Goal: Information Seeking & Learning: Learn about a topic

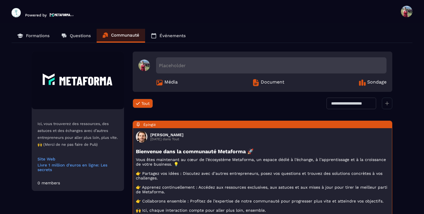
click at [31, 37] on p "Formations" at bounding box center [38, 35] width 24 height 5
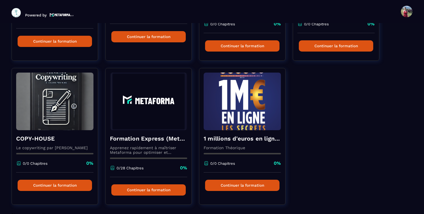
scroll to position [293, 0]
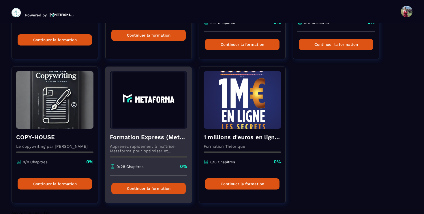
click at [133, 93] on img at bounding box center [148, 100] width 77 height 58
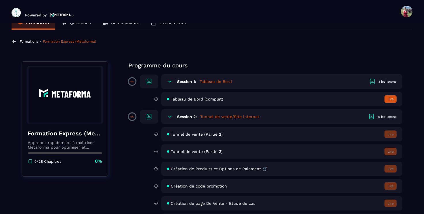
scroll to position [16, 0]
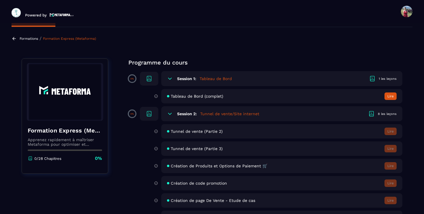
click at [234, 113] on h5 "Tunnel de vente/Site internet" at bounding box center [229, 114] width 59 height 6
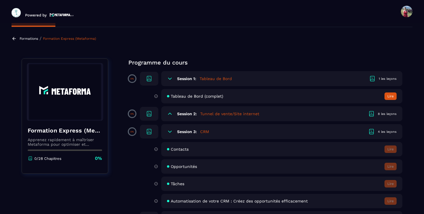
click at [234, 113] on h5 "Tunnel de vente/Site internet" at bounding box center [229, 114] width 59 height 6
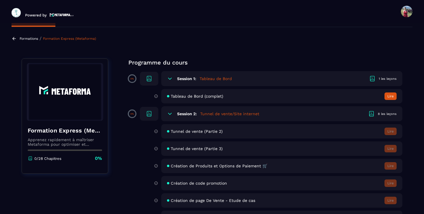
click at [207, 131] on span "Tunnel de vente (Partie 2)" at bounding box center [197, 131] width 52 height 5
click at [390, 94] on button "Lire" at bounding box center [391, 97] width 12 height 8
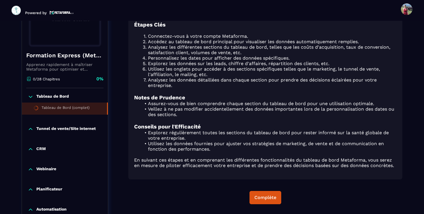
scroll to position [356, 0]
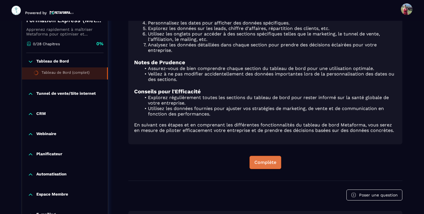
click at [273, 161] on div "Complète" at bounding box center [266, 163] width 22 height 6
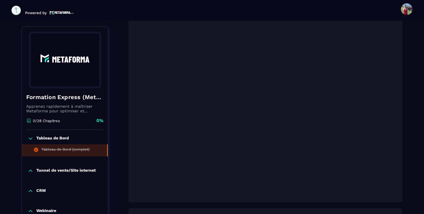
scroll to position [116, 0]
click at [60, 170] on p "Tunnel de vente/Site internet" at bounding box center [65, 171] width 59 height 6
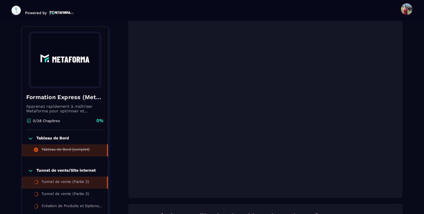
click at [69, 183] on div "Tunnel de vente (Partie 2)" at bounding box center [66, 183] width 48 height 6
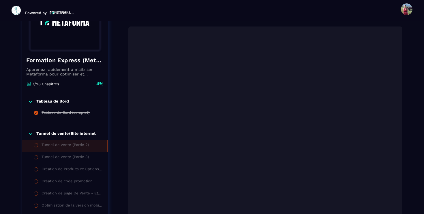
scroll to position [96, 0]
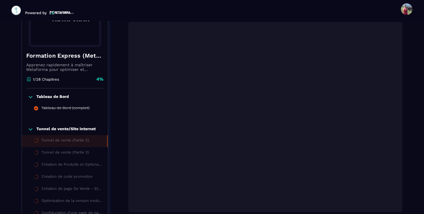
click at [115, 112] on div "Formation Express (Metaforma) Apprenez rapidement à maîtriser Metaforma pour op…" at bounding box center [212, 216] width 381 height 463
click at [120, 139] on div "Formation Express (Metaforma) Apprenez rapidement à maîtriser Metaforma pour op…" at bounding box center [212, 216] width 381 height 463
click at [117, 145] on div "Formation Express (Metaforma) Apprenez rapidement à maîtriser Metaforma pour op…" at bounding box center [212, 216] width 381 height 463
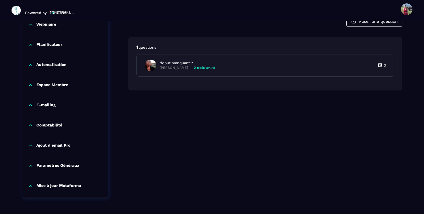
scroll to position [358, 0]
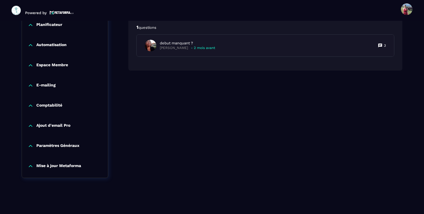
click at [66, 148] on p "Paramètres Généraux" at bounding box center [57, 146] width 43 height 6
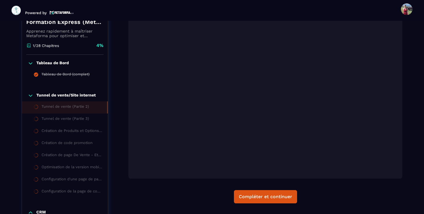
scroll to position [128, 0]
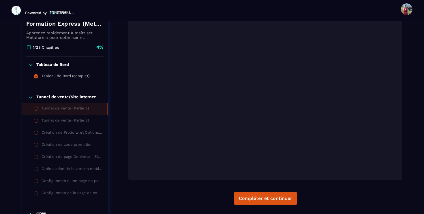
click at [120, 129] on div "Formation Express (Metaforma) Apprenez rapidement à maîtriser Metaforma pour op…" at bounding box center [212, 190] width 381 height 475
